Goal: Task Accomplishment & Management: Use online tool/utility

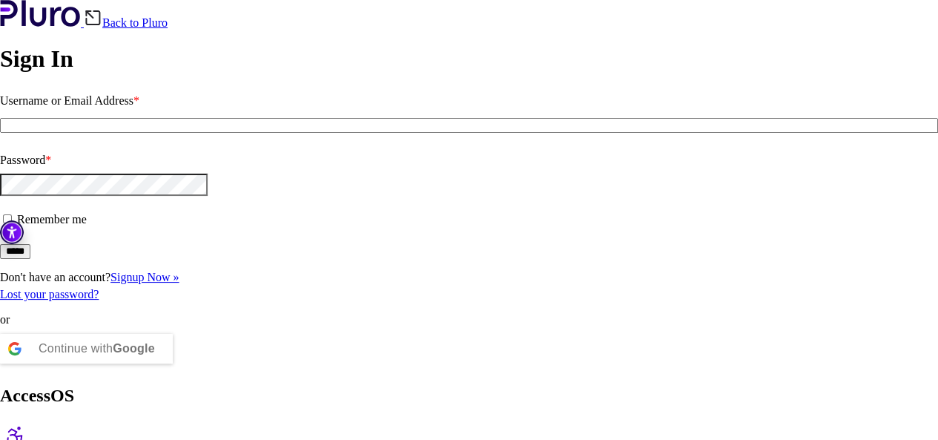
type input "**********"
click at [157, 259] on form "**********" at bounding box center [469, 174] width 938 height 170
click at [30, 259] on input "*****" at bounding box center [15, 251] width 30 height 15
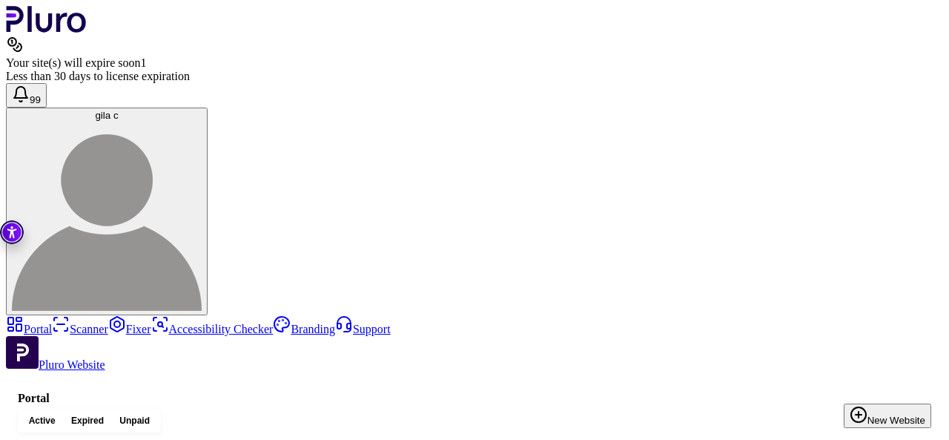
drag, startPoint x: 171, startPoint y: 211, endPoint x: 156, endPoint y: 213, distance: 15.0
click at [55, 323] on link "Scanner" at bounding box center [80, 329] width 56 height 13
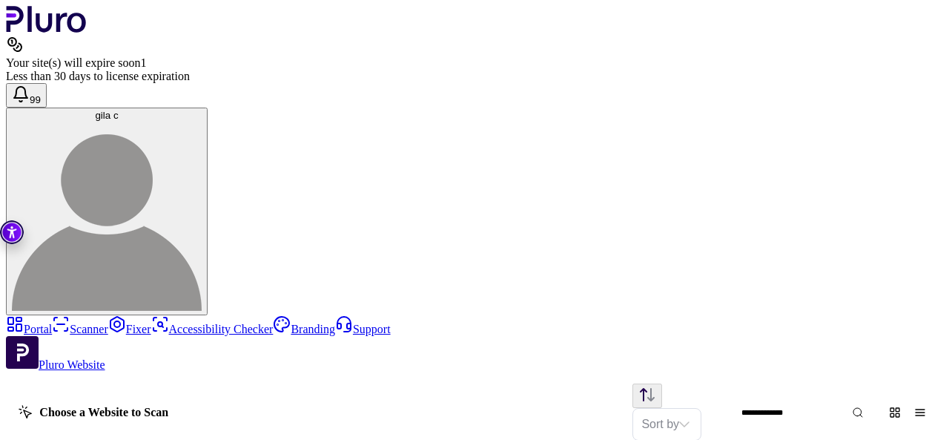
scroll to position [845, 0]
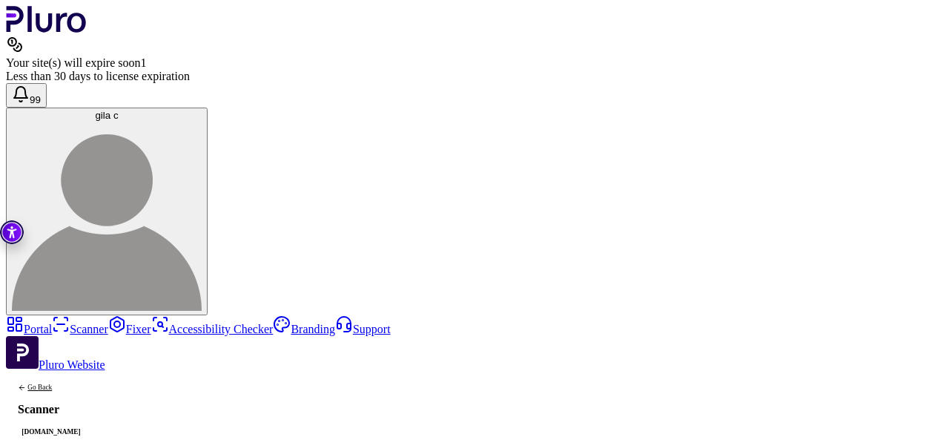
scroll to position [0, 24]
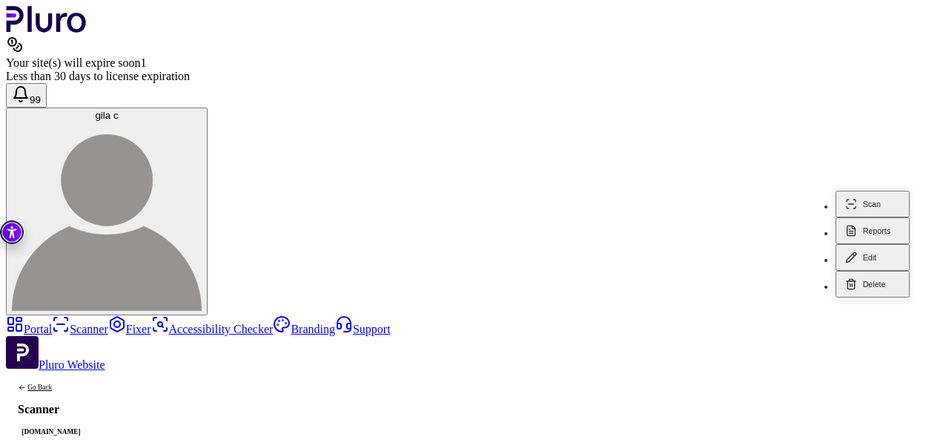
click at [869, 217] on button "Scan" at bounding box center [873, 204] width 74 height 27
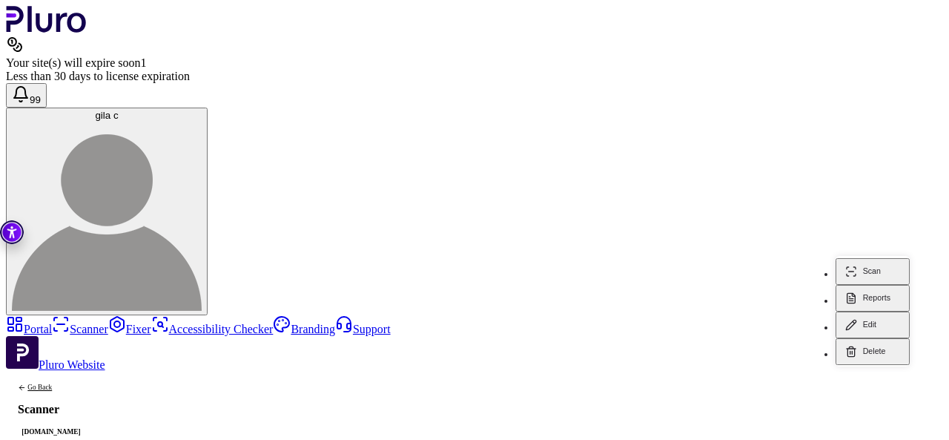
click at [876, 285] on button "Reports" at bounding box center [873, 298] width 74 height 27
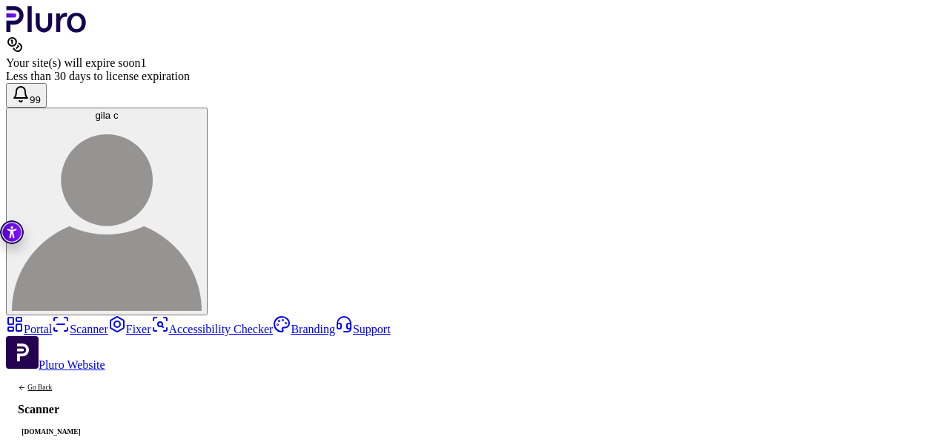
drag, startPoint x: 394, startPoint y: 142, endPoint x: 425, endPoint y: 139, distance: 31.2
click at [52, 323] on link "Scanner" at bounding box center [80, 329] width 56 height 13
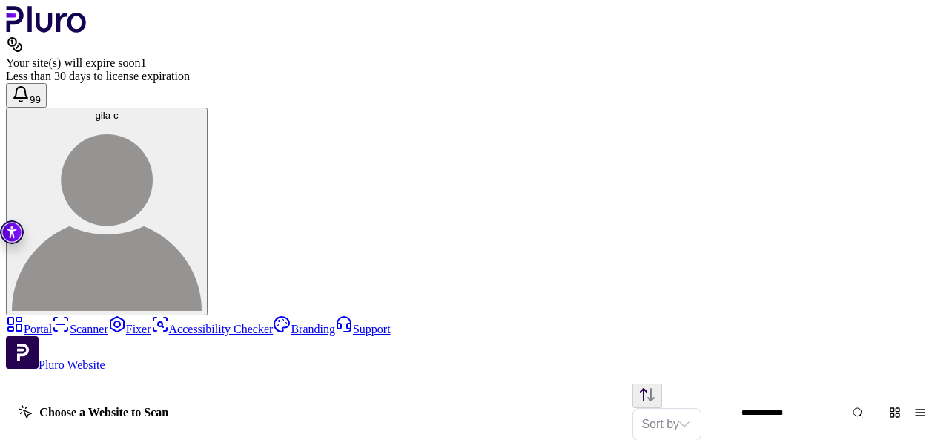
scroll to position [825, 0]
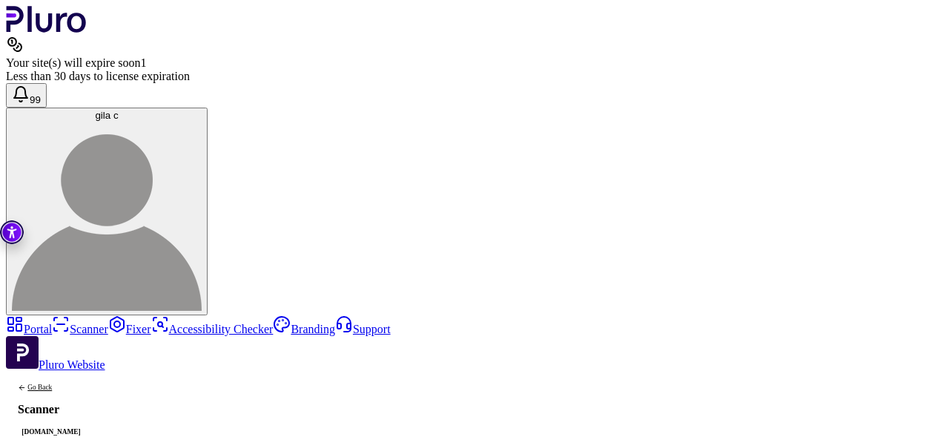
scroll to position [0, 24]
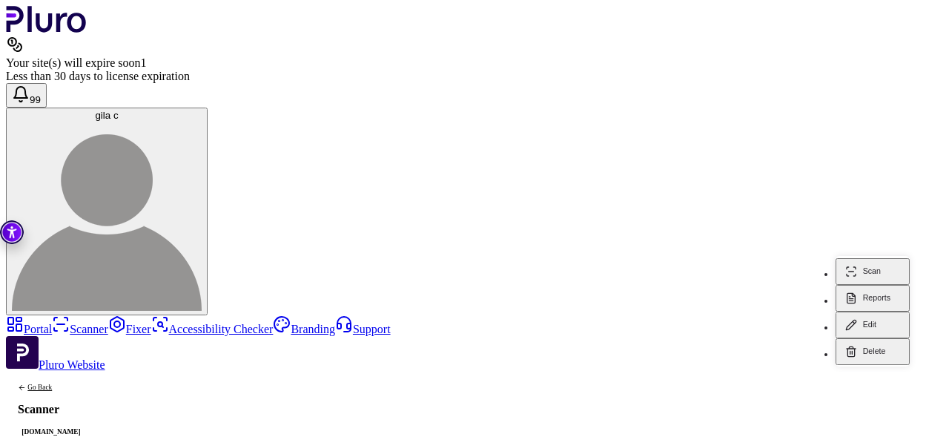
click at [850, 265] on icon "Scan" at bounding box center [851, 271] width 12 height 12
drag, startPoint x: 409, startPoint y: 266, endPoint x: 391, endPoint y: 263, distance: 18.8
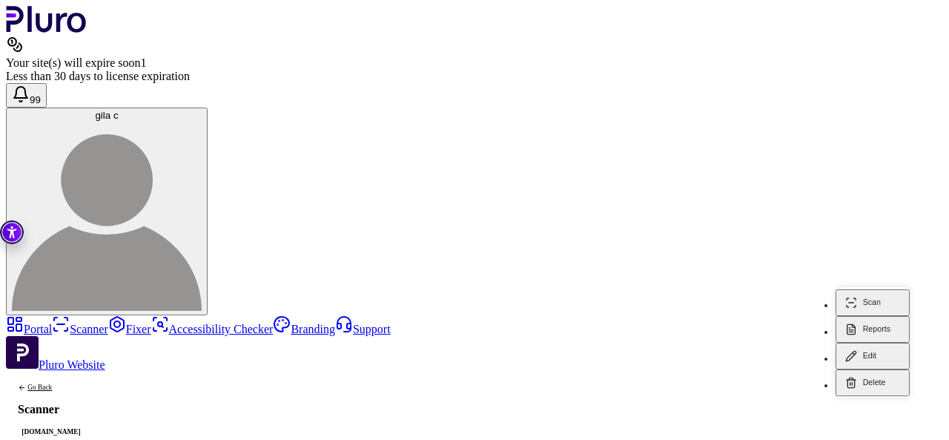
click at [860, 293] on button "Scan" at bounding box center [873, 302] width 74 height 27
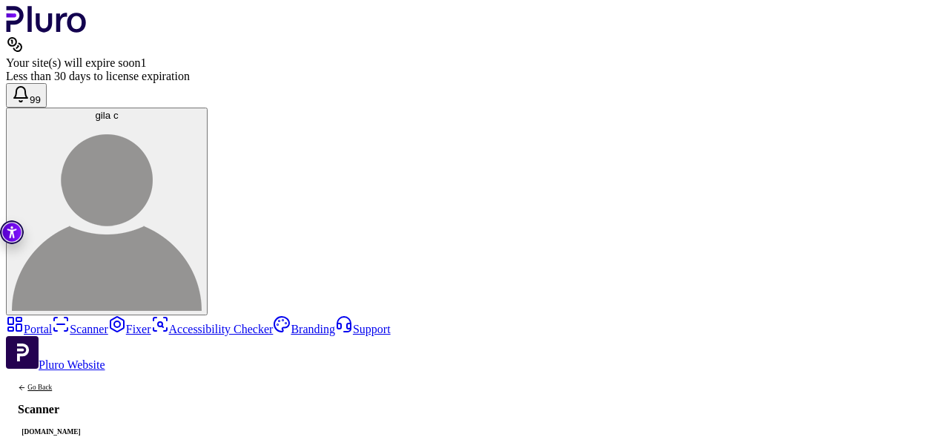
click at [34, 323] on link "Portal" at bounding box center [29, 329] width 46 height 13
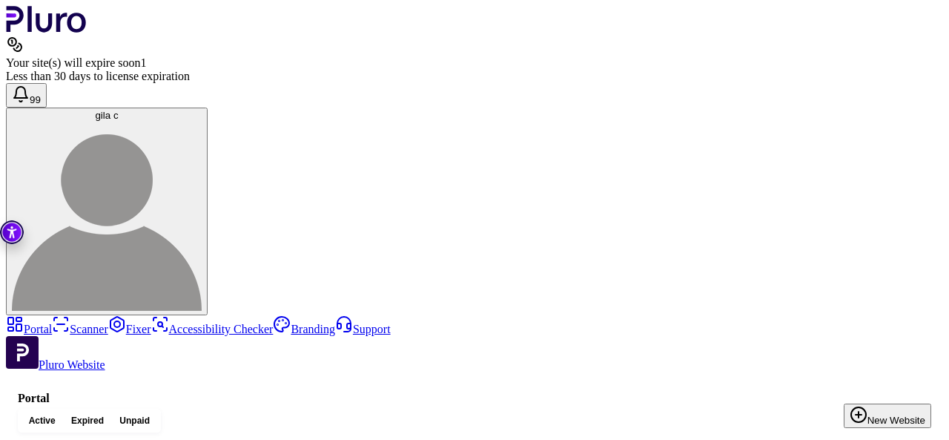
drag, startPoint x: 172, startPoint y: 208, endPoint x: 157, endPoint y: 206, distance: 15.0
click at [71, 323] on link "Scanner" at bounding box center [80, 329] width 56 height 13
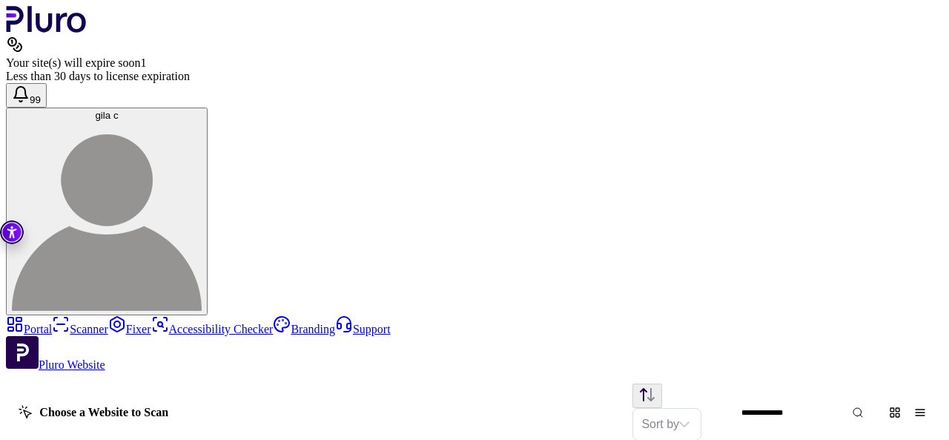
scroll to position [677, 0]
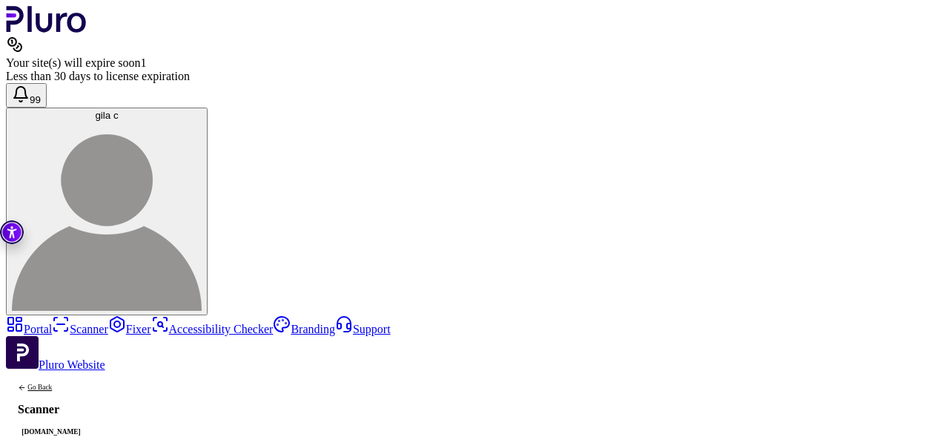
scroll to position [0, 24]
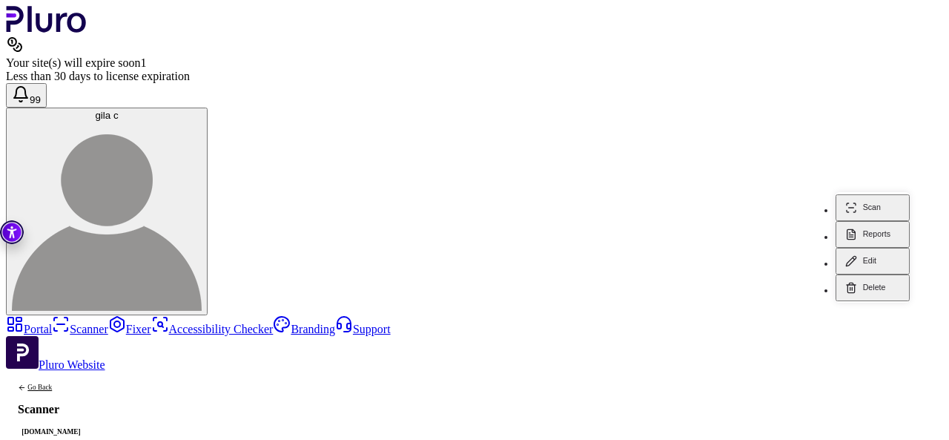
click at [885, 194] on button "Scan" at bounding box center [873, 207] width 74 height 27
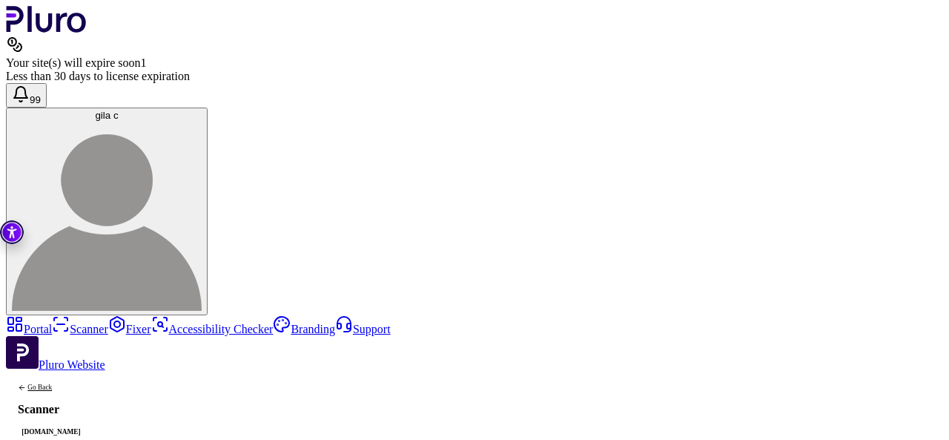
scroll to position [0, 0]
click at [45, 323] on link "Portal" at bounding box center [29, 329] width 46 height 13
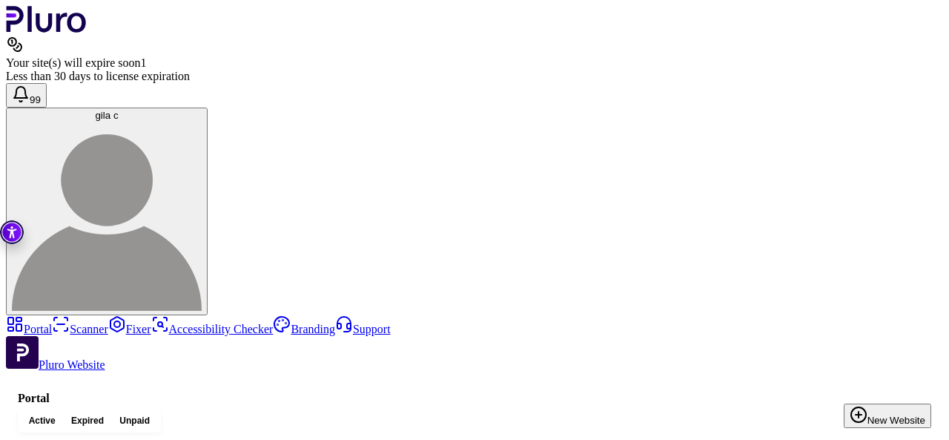
drag, startPoint x: 160, startPoint y: 208, endPoint x: 177, endPoint y: 233, distance: 30.0
drag, startPoint x: 172, startPoint y: 208, endPoint x: 155, endPoint y: 210, distance: 17.1
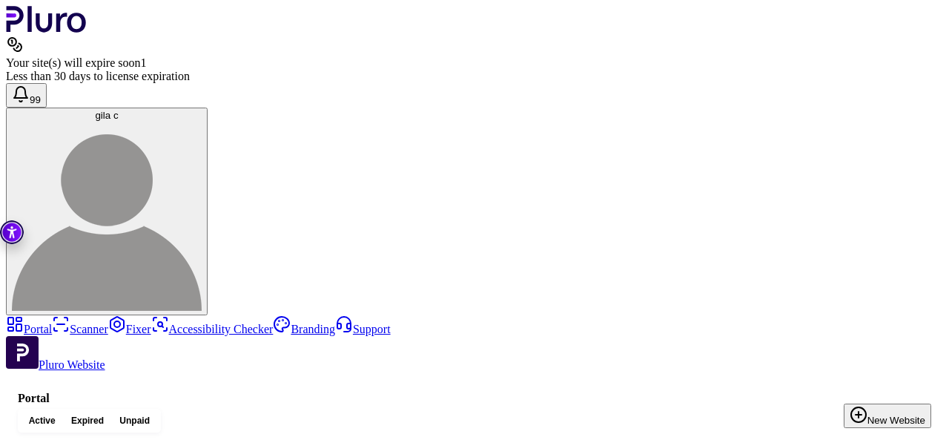
drag, startPoint x: 172, startPoint y: 211, endPoint x: 156, endPoint y: 209, distance: 16.4
drag, startPoint x: 171, startPoint y: 209, endPoint x: 156, endPoint y: 208, distance: 14.9
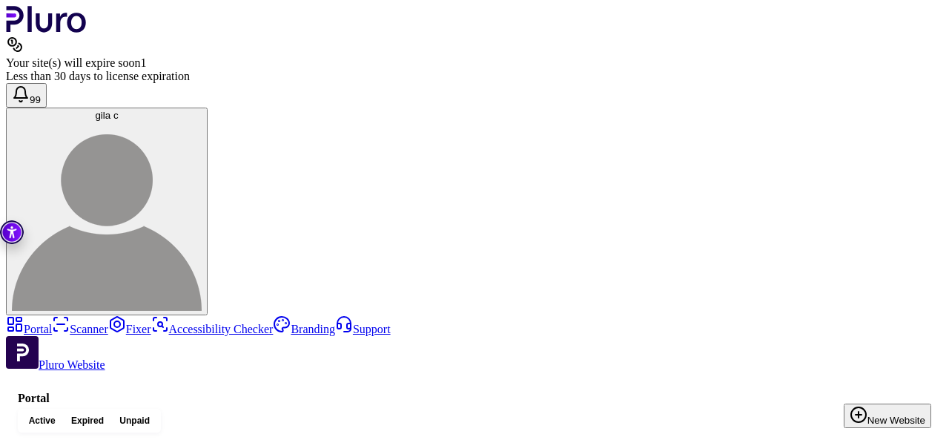
click at [52, 323] on link "Scanner" at bounding box center [80, 329] width 56 height 13
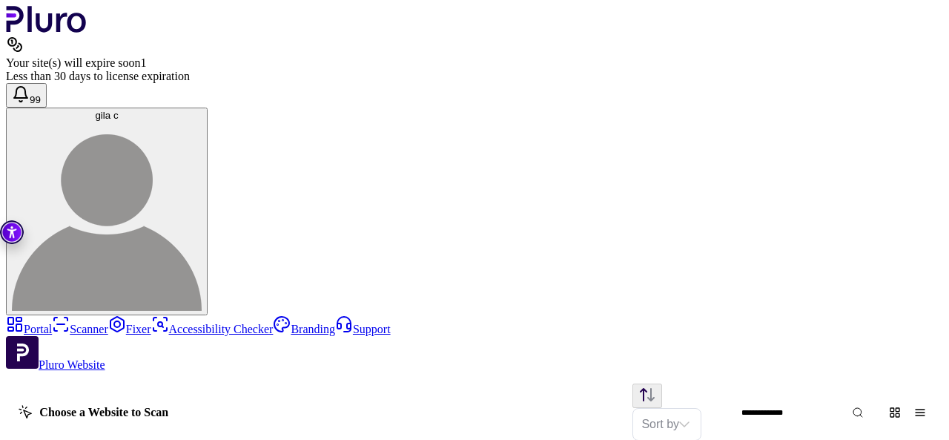
scroll to position [825, 0]
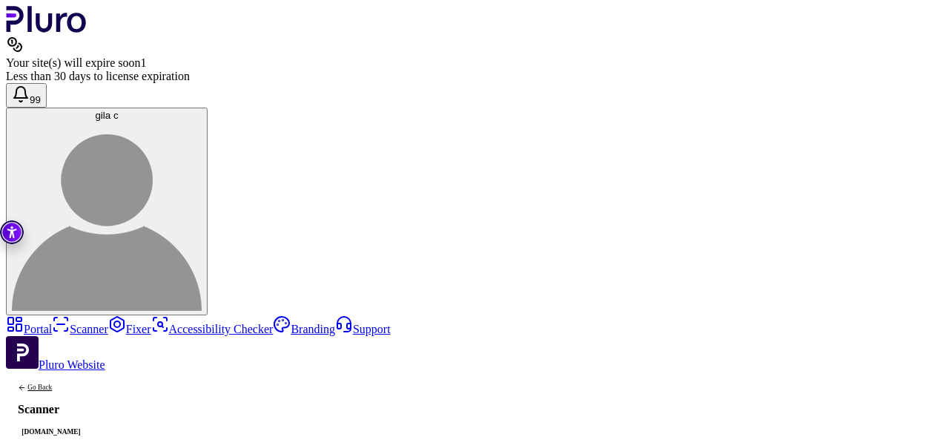
drag, startPoint x: 498, startPoint y: 87, endPoint x: 512, endPoint y: 89, distance: 13.5
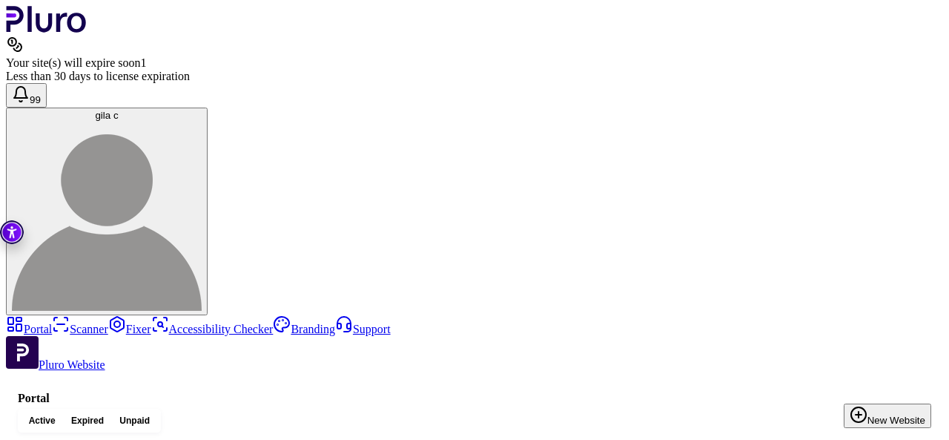
click at [39, 323] on link "Portal" at bounding box center [29, 329] width 46 height 13
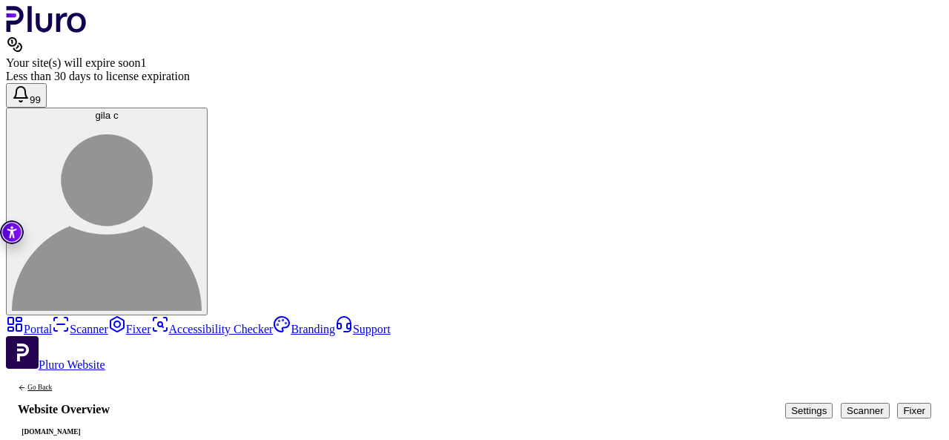
scroll to position [22, 0]
drag, startPoint x: 636, startPoint y: 193, endPoint x: 601, endPoint y: 191, distance: 35.7
click at [73, 323] on link "Scanner" at bounding box center [80, 329] width 56 height 13
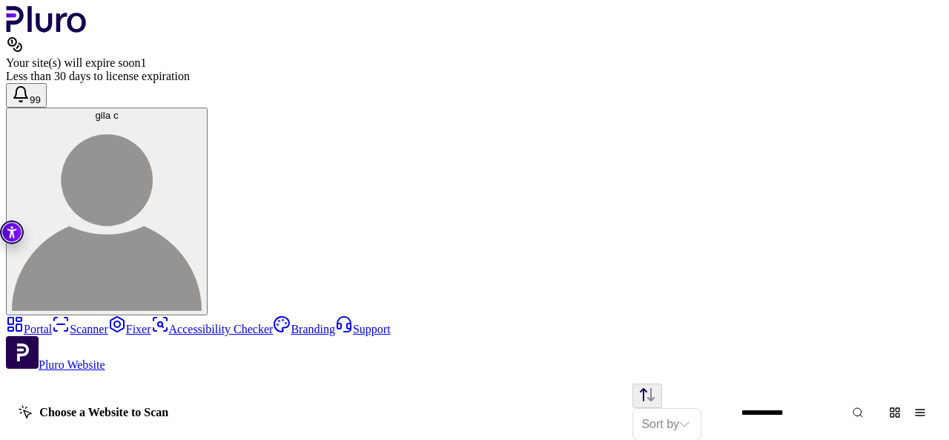
click at [108, 323] on link "Fixer" at bounding box center [129, 329] width 43 height 13
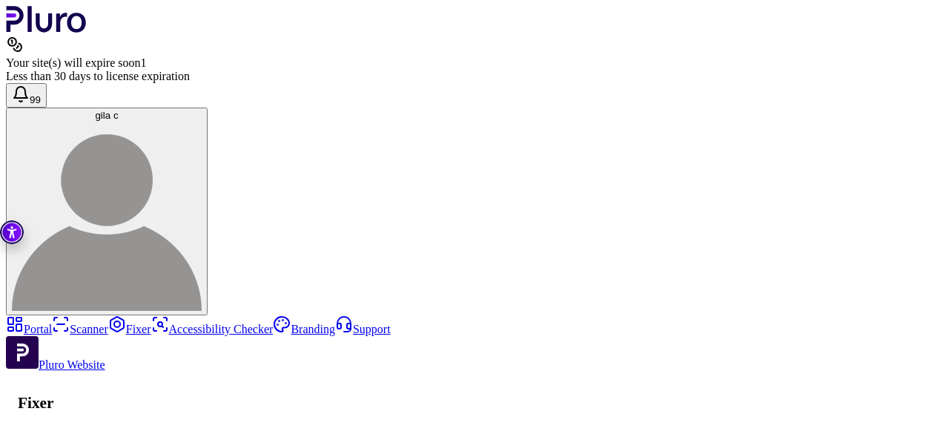
click at [52, 323] on link "Scanner" at bounding box center [80, 329] width 56 height 13
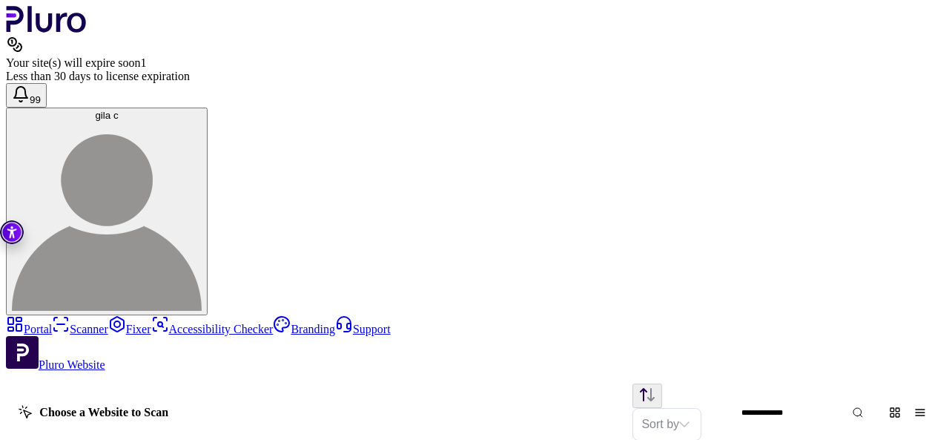
click at [42, 323] on link "Portal" at bounding box center [29, 329] width 46 height 13
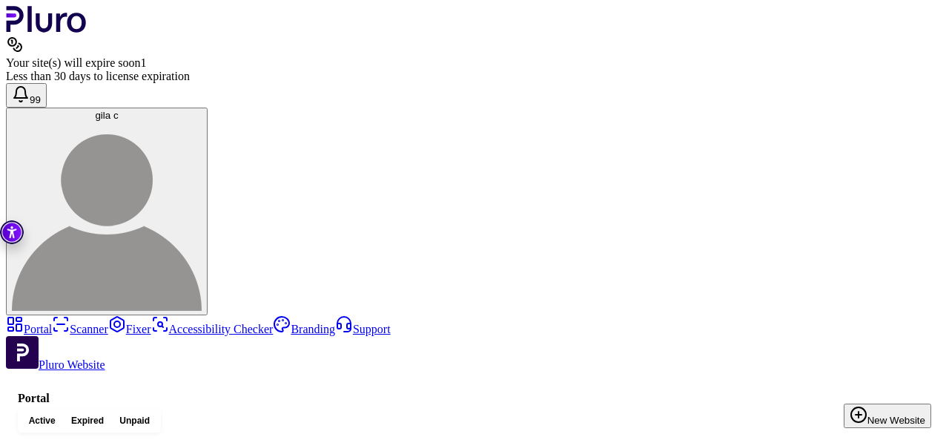
click at [108, 323] on link "Fixer" at bounding box center [129, 329] width 43 height 13
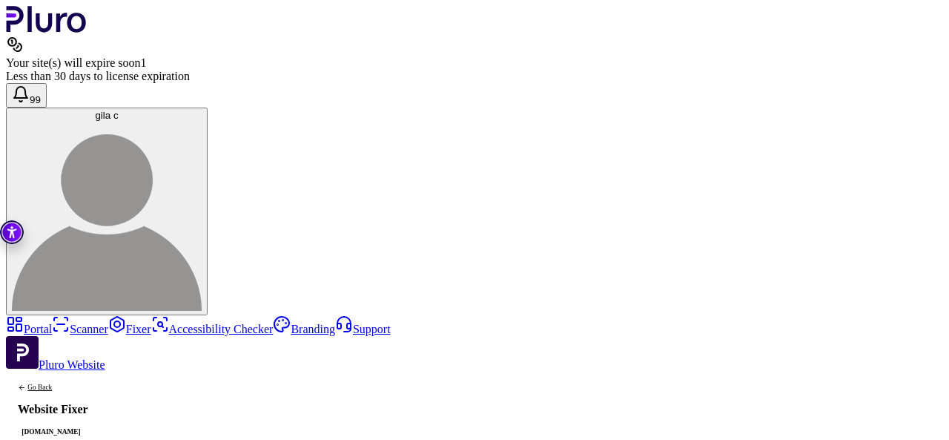
scroll to position [205, 0]
drag, startPoint x: 510, startPoint y: 291, endPoint x: 450, endPoint y: 284, distance: 60.4
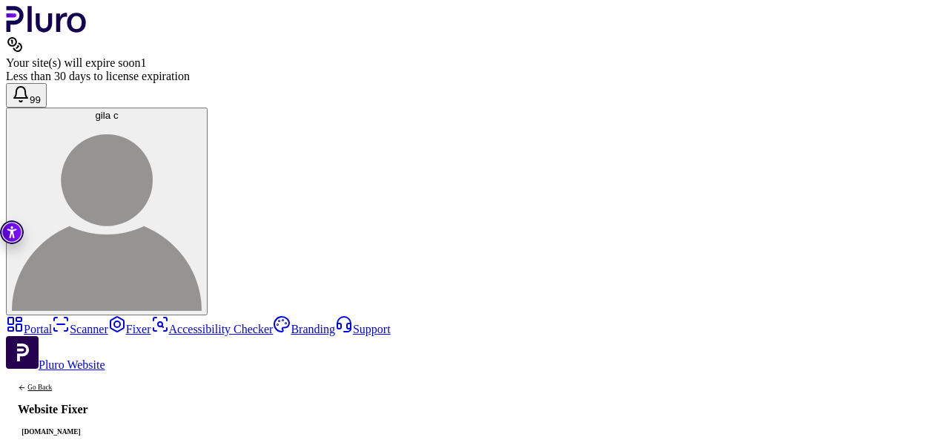
click at [52, 323] on link "Scanner" at bounding box center [80, 329] width 56 height 13
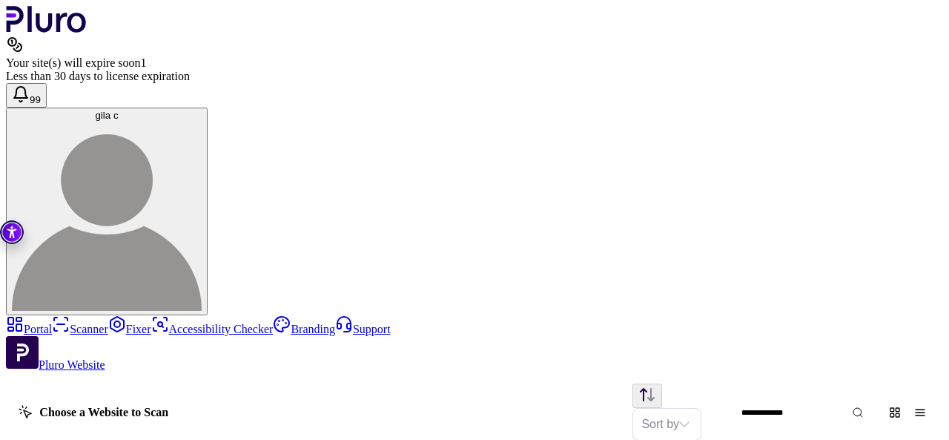
scroll to position [825, 0]
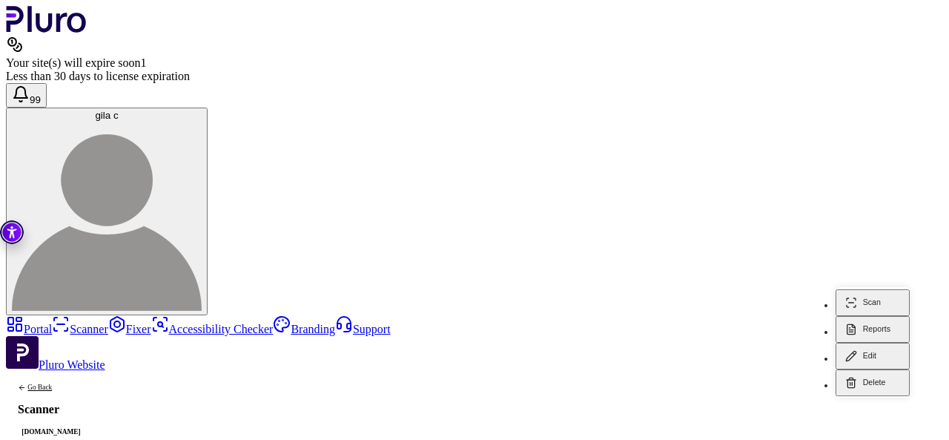
click at [871, 316] on button "Reports" at bounding box center [873, 329] width 74 height 27
